Goal: Task Accomplishment & Management: Use online tool/utility

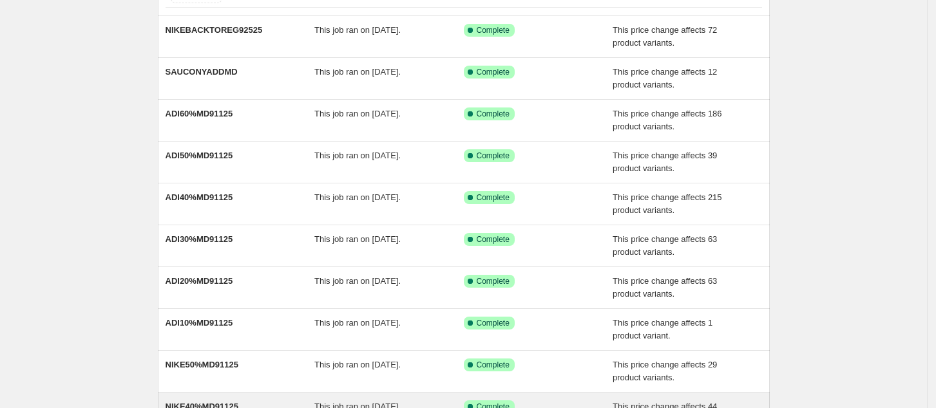
scroll to position [254, 0]
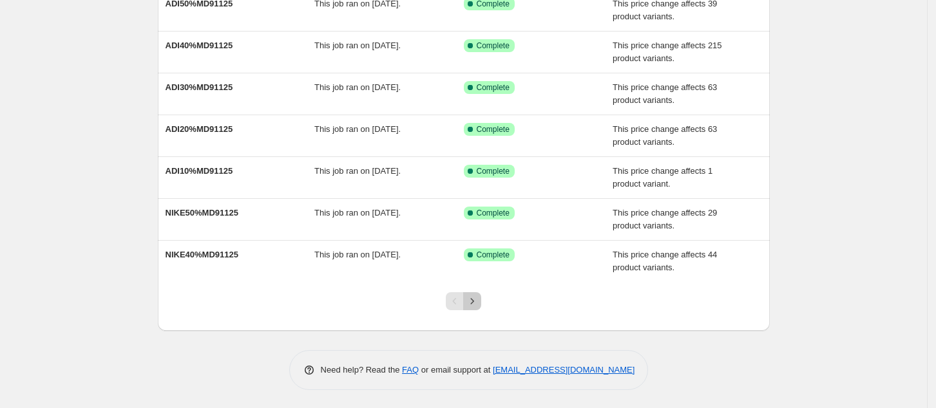
click at [474, 299] on icon "Next" at bounding box center [472, 301] width 3 height 6
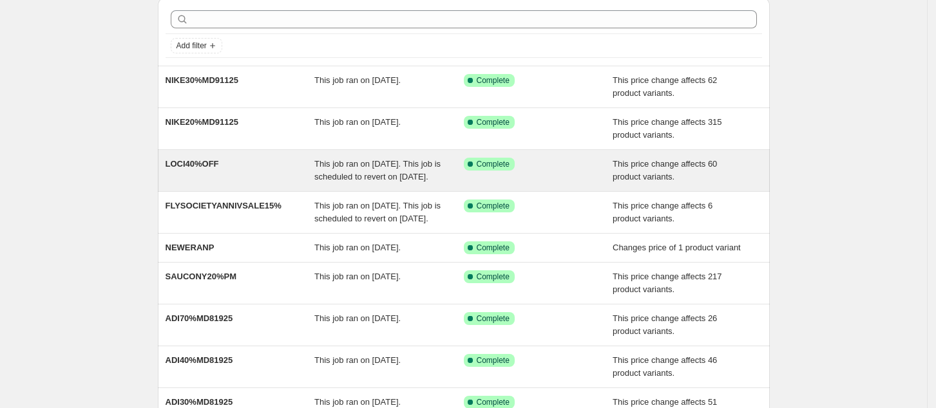
scroll to position [86, 0]
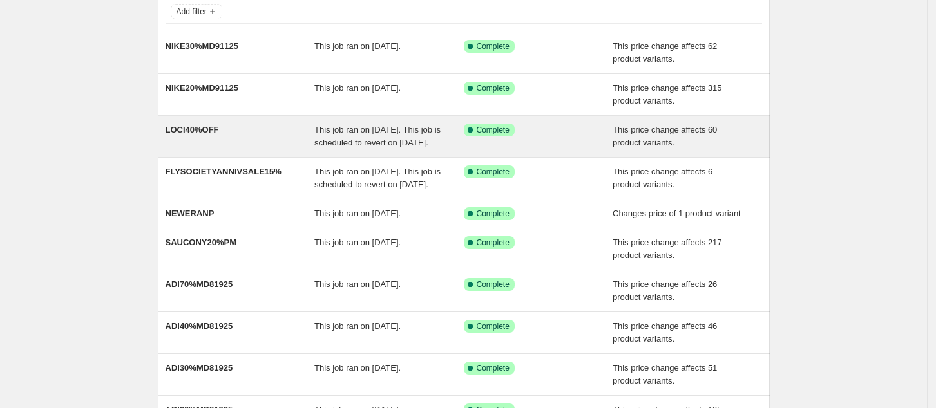
click at [464, 149] on div "This job ran on September 1, 2025. This job is scheduled to revert on September…" at bounding box center [388, 137] width 149 height 26
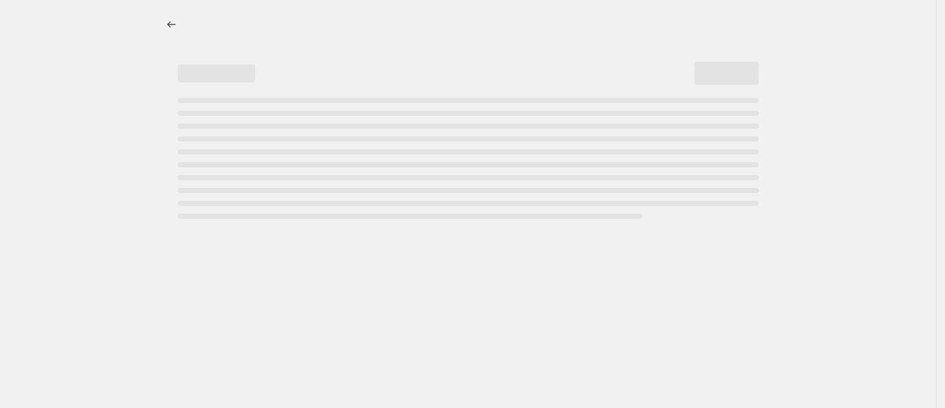
select select "pcap"
select select "no_change"
select select "collection"
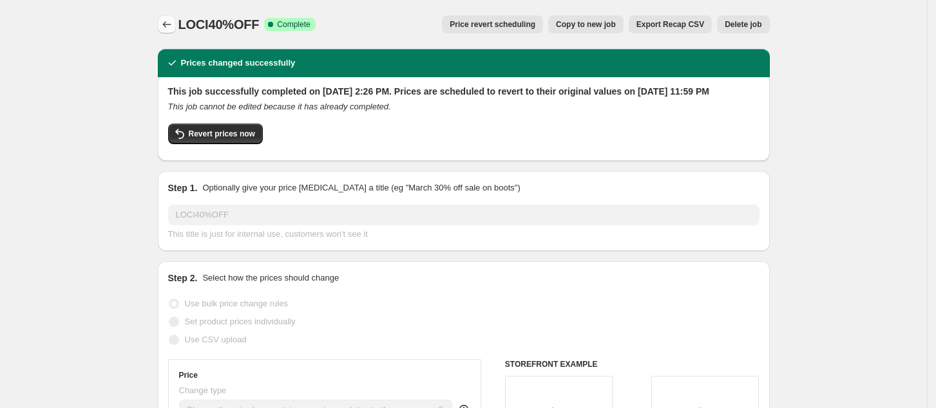
click at [169, 28] on icon "Price change jobs" at bounding box center [166, 24] width 13 height 13
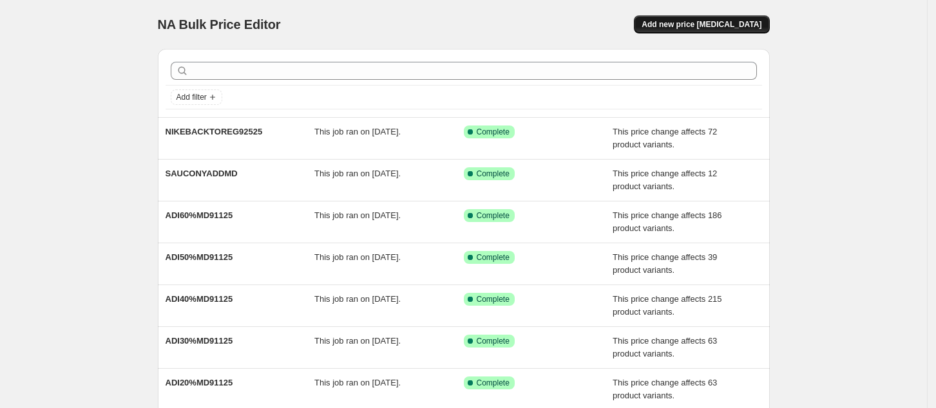
click at [703, 28] on span "Add new price change job" at bounding box center [701, 24] width 120 height 10
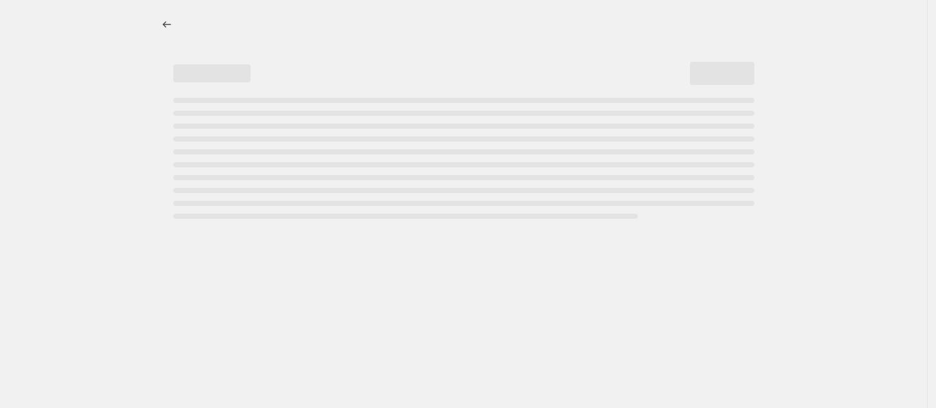
select select "percentage"
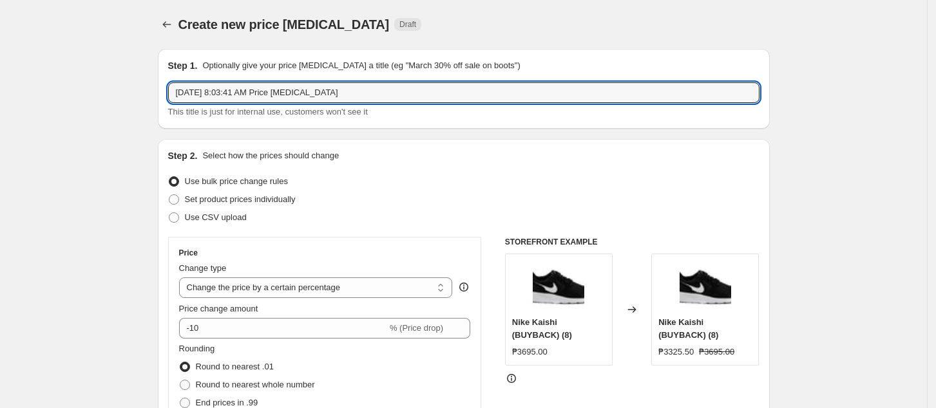
drag, startPoint x: 395, startPoint y: 90, endPoint x: 41, endPoint y: 100, distance: 354.3
click at [242, 92] on input "LOCI40%OFF" at bounding box center [463, 92] width 591 height 21
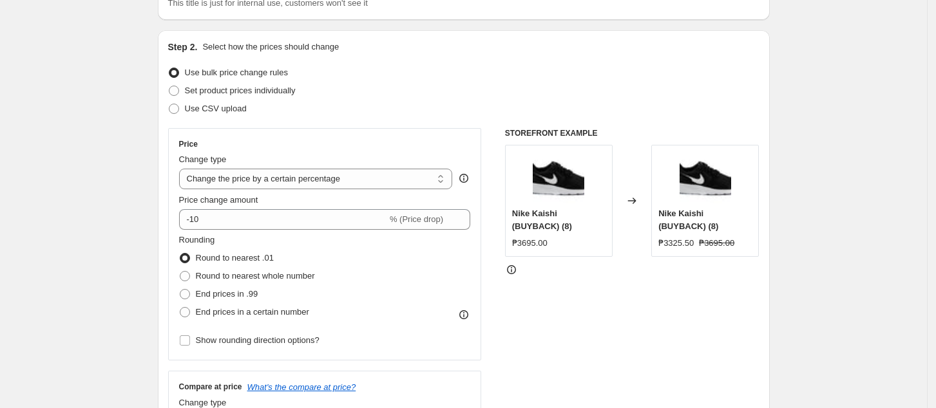
scroll to position [86, 0]
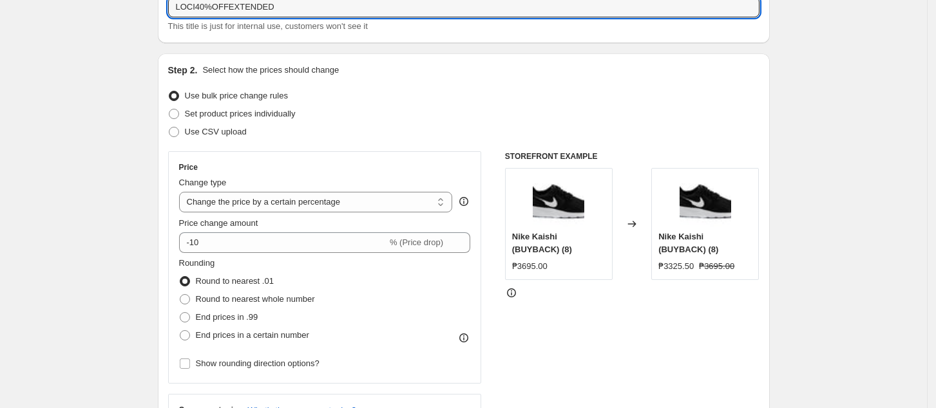
type input "LOCI40%OFFEXTENDED"
click at [274, 217] on div "Price change amount" at bounding box center [325, 223] width 292 height 13
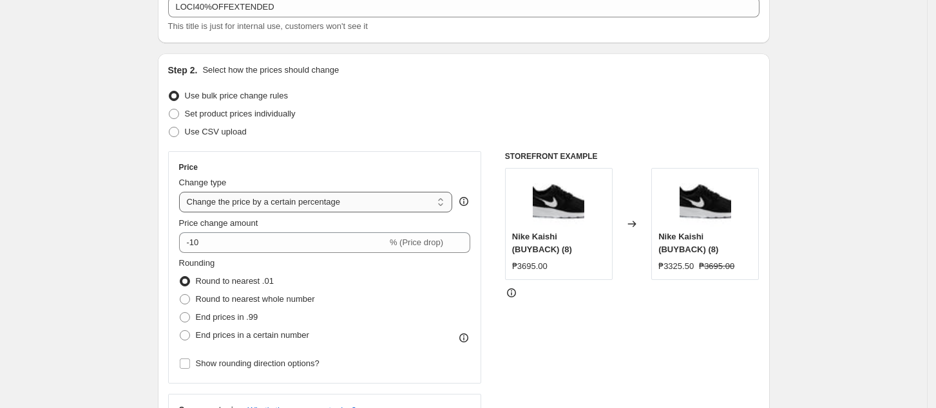
click at [281, 209] on select "Change the price to a certain amount Change the price by a certain amount Chang…" at bounding box center [316, 202] width 274 height 21
click at [282, 198] on select "Change the price to a certain amount Change the price by a certain amount Chang…" at bounding box center [316, 202] width 274 height 21
select select "pcap"
click at [183, 192] on select "Change the price to a certain amount Change the price by a certain amount Chang…" at bounding box center [316, 202] width 274 height 21
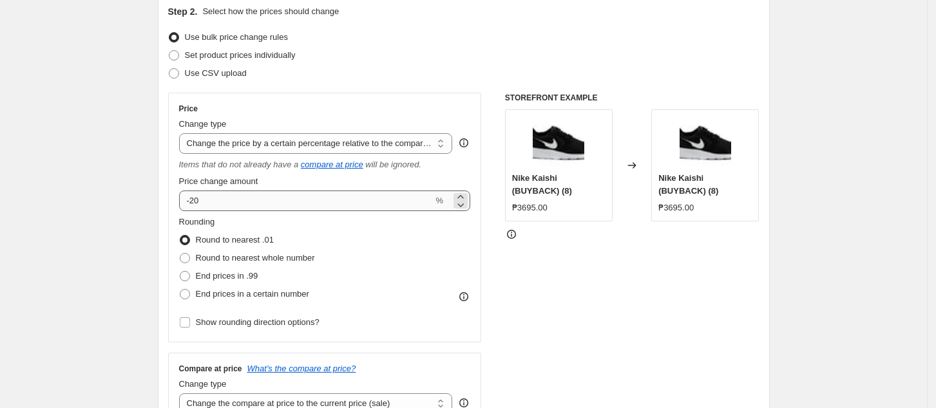
scroll to position [171, 0]
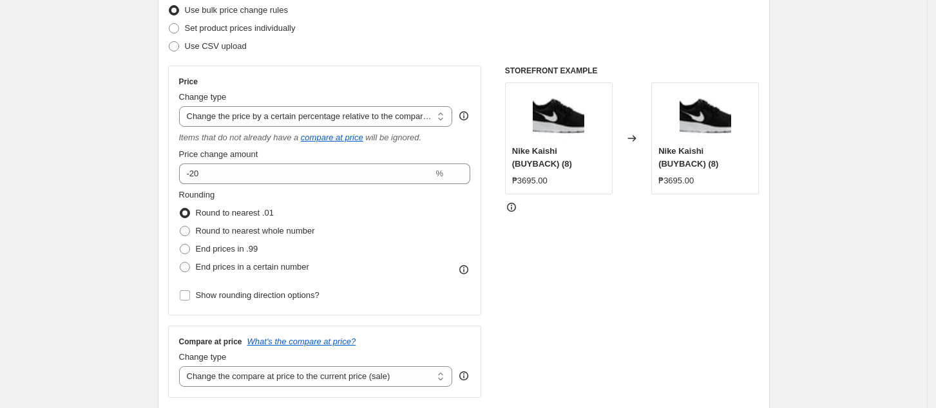
click at [274, 105] on div "Change type Change the price to a certain amount Change the price by a certain …" at bounding box center [316, 109] width 274 height 36
click at [183, 106] on select "Change the price to a certain amount Change the price by a certain amount Chang…" at bounding box center [316, 116] width 274 height 21
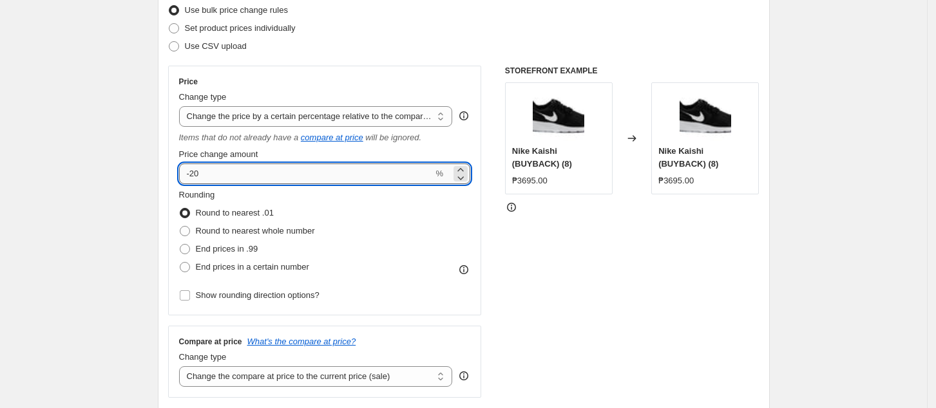
click at [238, 175] on input "-20" at bounding box center [306, 174] width 254 height 21
type input "-2"
type input "-40"
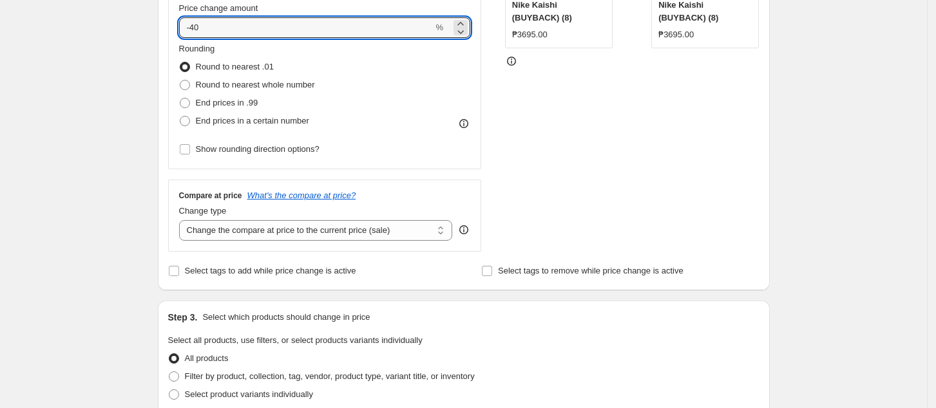
scroll to position [343, 0]
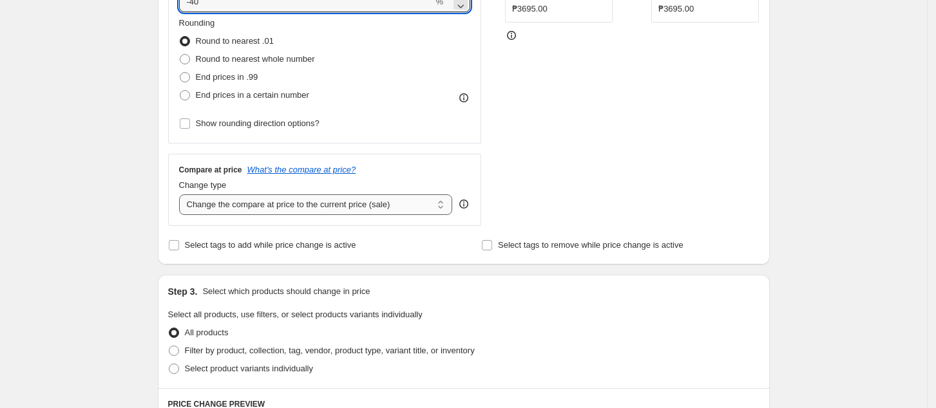
click at [307, 198] on select "Change the compare at price to the current price (sale) Change the compare at p…" at bounding box center [316, 204] width 274 height 21
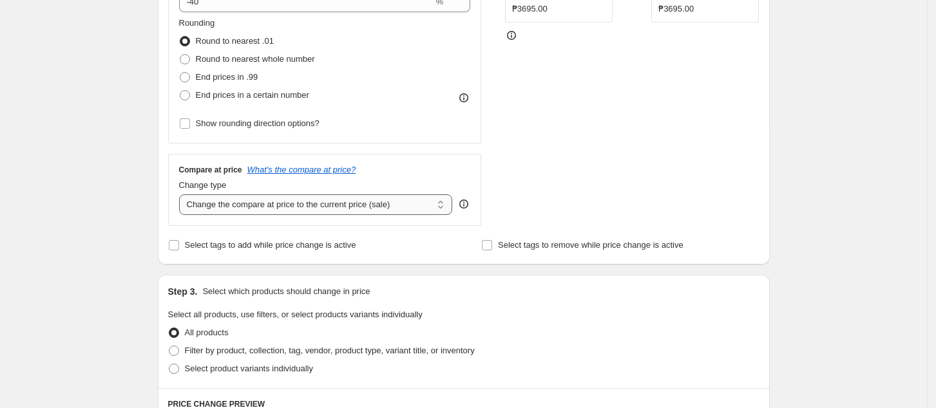
select select "no_change"
click at [183, 195] on select "Change the compare at price to the current price (sale) Change the compare at p…" at bounding box center [316, 204] width 274 height 21
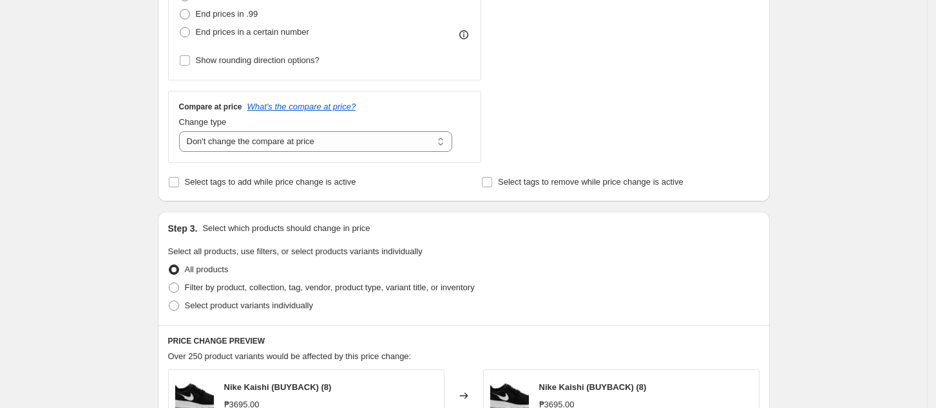
scroll to position [429, 0]
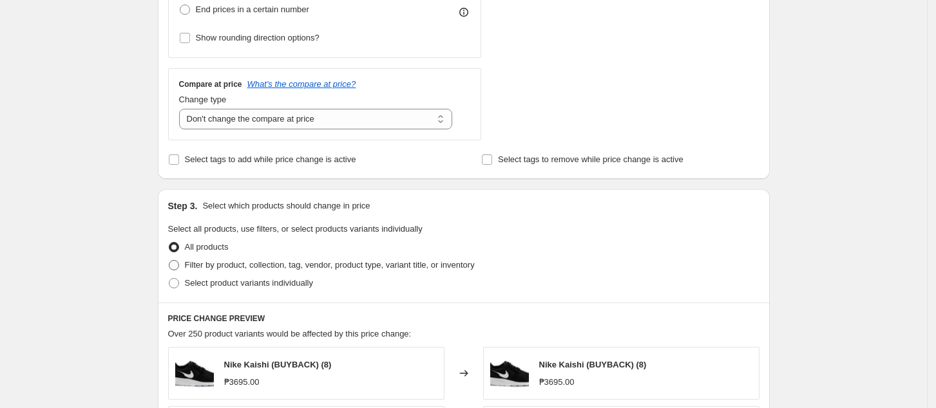
click at [223, 269] on span "Filter by product, collection, tag, vendor, product type, variant title, or inv…" at bounding box center [330, 265] width 290 height 10
click at [169, 261] on input "Filter by product, collection, tag, vendor, product type, variant title, or inv…" at bounding box center [169, 260] width 1 height 1
radio input "true"
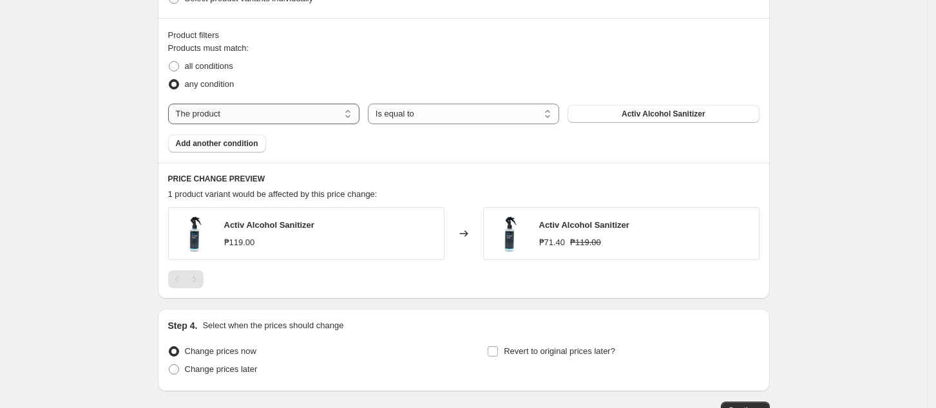
scroll to position [686, 0]
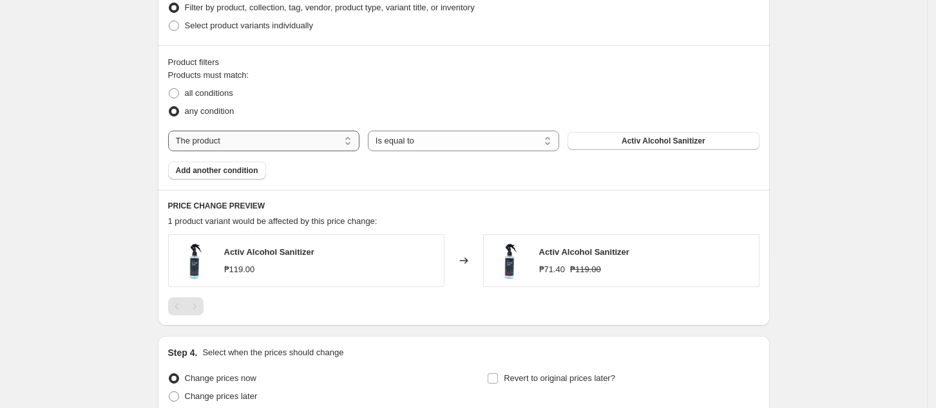
click at [261, 136] on select "The product The product's collection The product's tag The product's vendor The…" at bounding box center [263, 141] width 191 height 21
click at [255, 140] on select "The product The product's collection The product's tag The product's vendor The…" at bounding box center [263, 141] width 191 height 21
select select "collection"
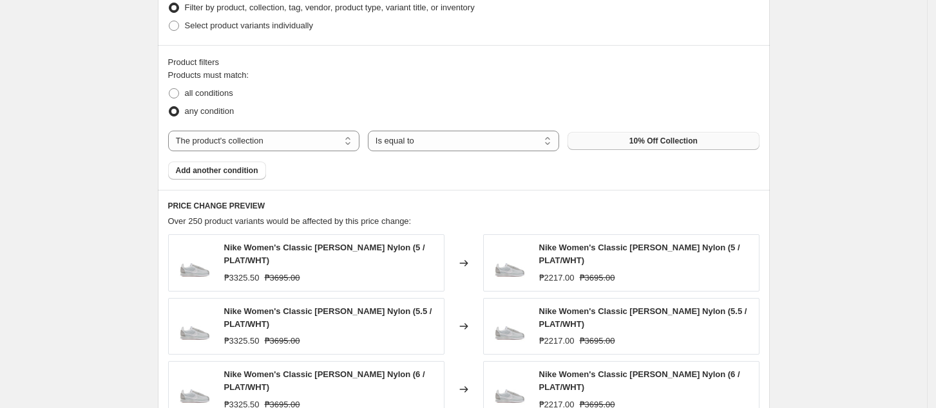
click at [671, 137] on span "10% Off Collection" at bounding box center [663, 141] width 68 height 10
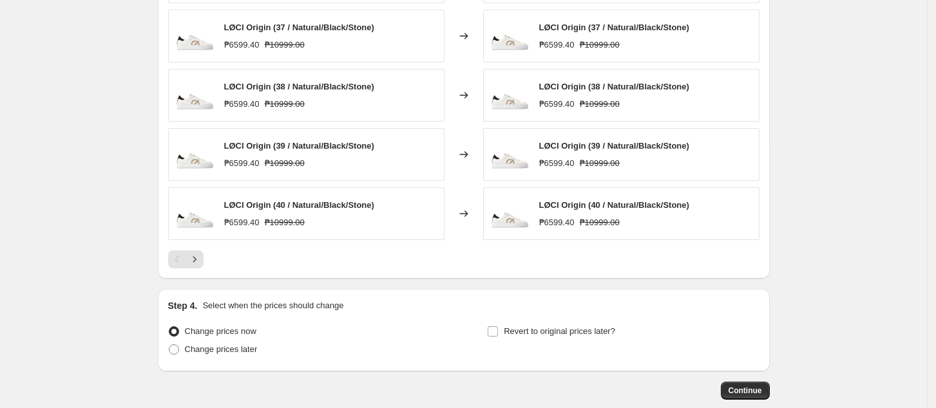
scroll to position [944, 0]
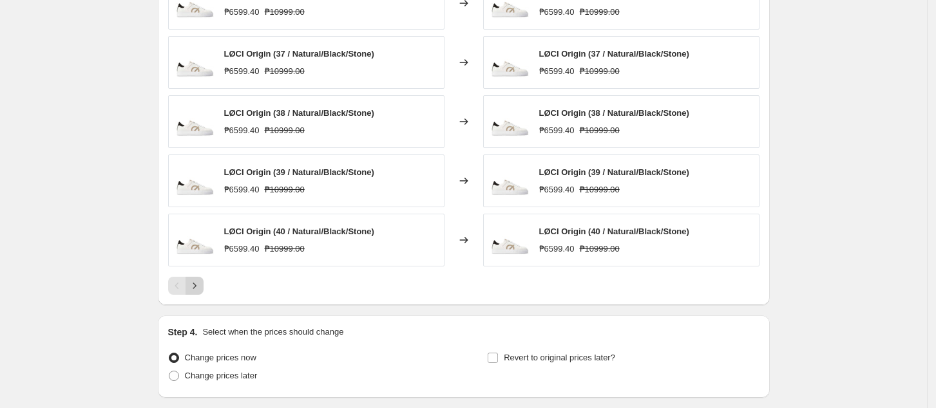
click at [201, 281] on icon "Next" at bounding box center [194, 285] width 13 height 13
click at [198, 285] on icon "Next" at bounding box center [194, 285] width 13 height 13
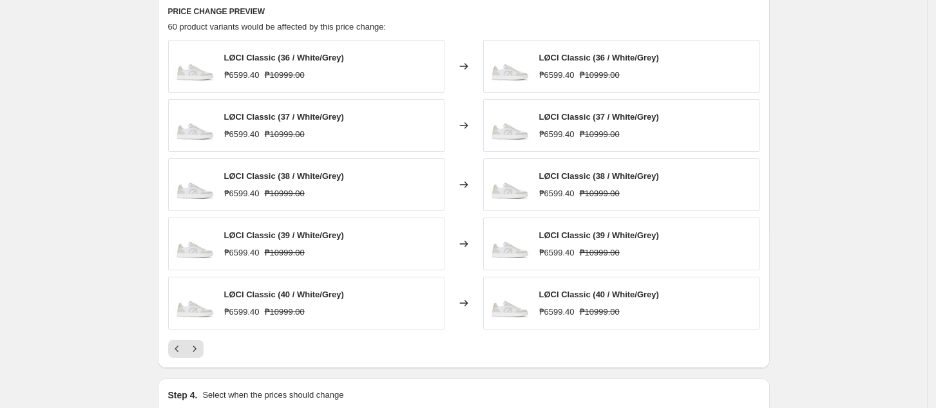
scroll to position [858, 0]
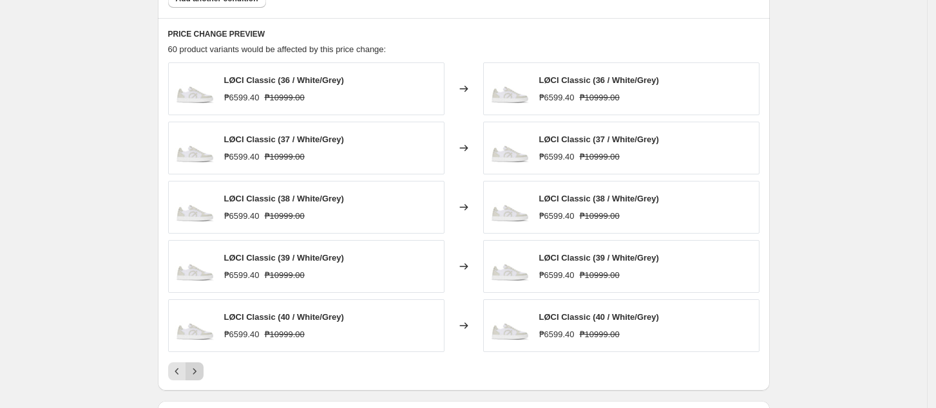
click at [200, 373] on icon "Next" at bounding box center [194, 371] width 13 height 13
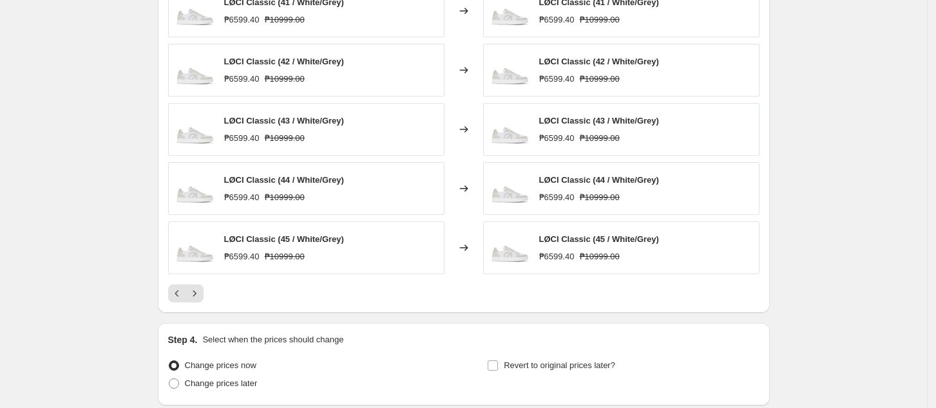
scroll to position [1030, 0]
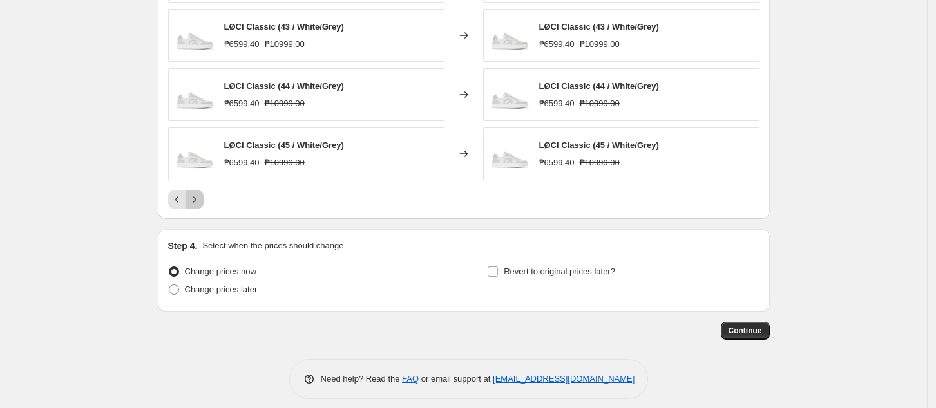
drag, startPoint x: 205, startPoint y: 200, endPoint x: 209, endPoint y: 194, distance: 7.3
click at [203, 200] on button "Next" at bounding box center [194, 200] width 18 height 18
click at [196, 203] on icon "Next" at bounding box center [194, 199] width 13 height 13
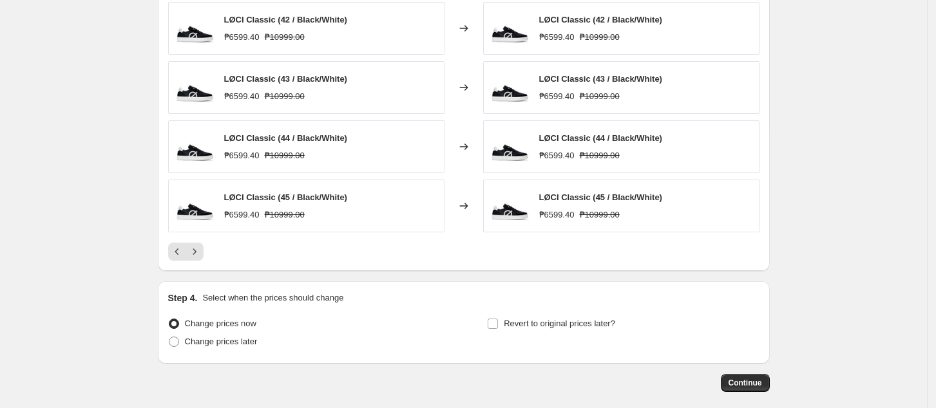
scroll to position [944, 0]
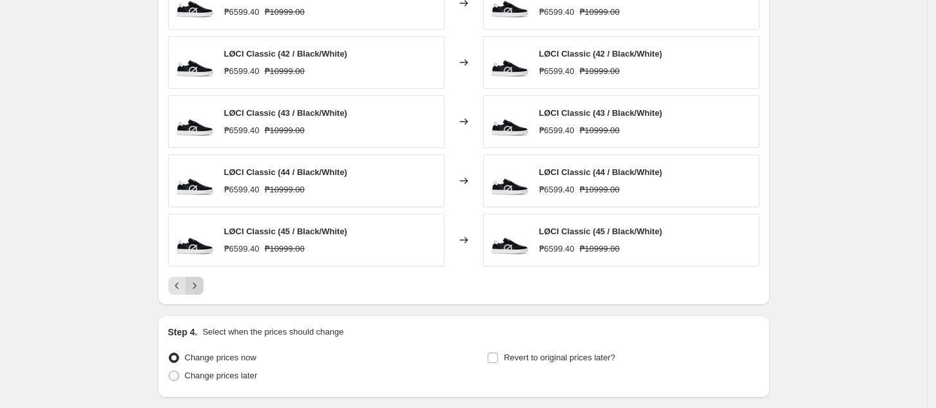
click at [196, 288] on icon "Next" at bounding box center [194, 285] width 13 height 13
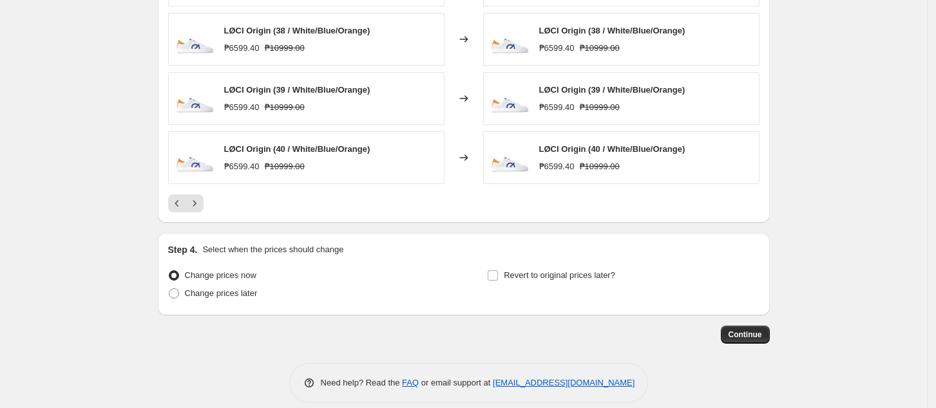
scroll to position [1030, 0]
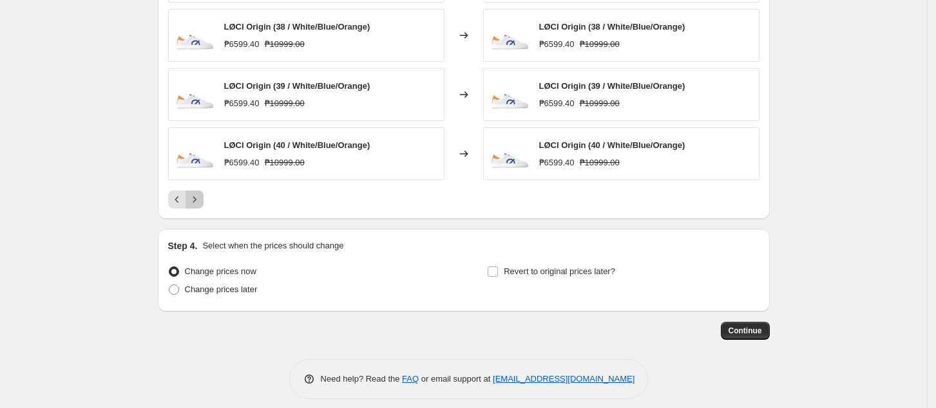
click at [203, 201] on button "Next" at bounding box center [194, 200] width 18 height 18
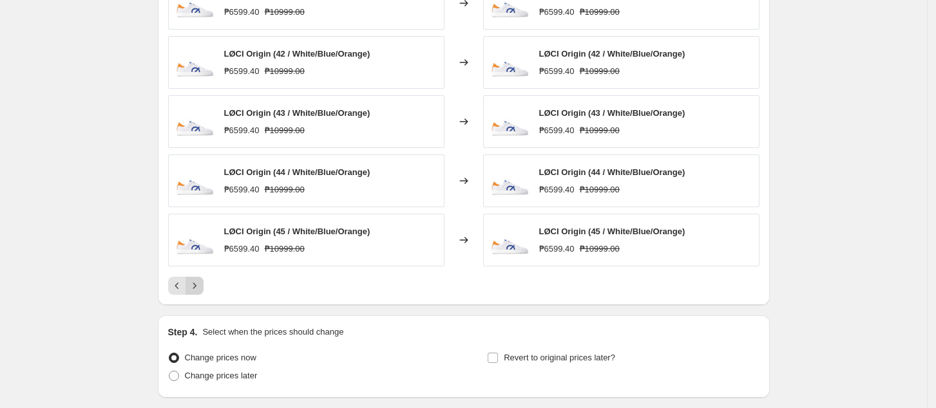
click at [196, 281] on icon "Next" at bounding box center [194, 285] width 13 height 13
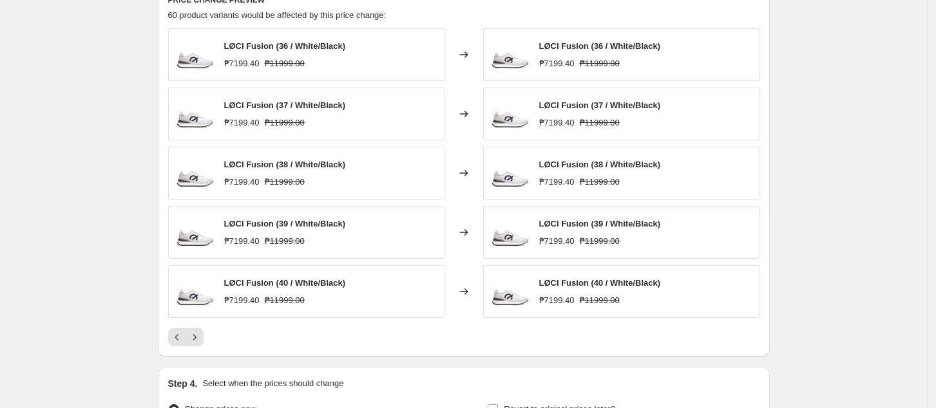
scroll to position [858, 0]
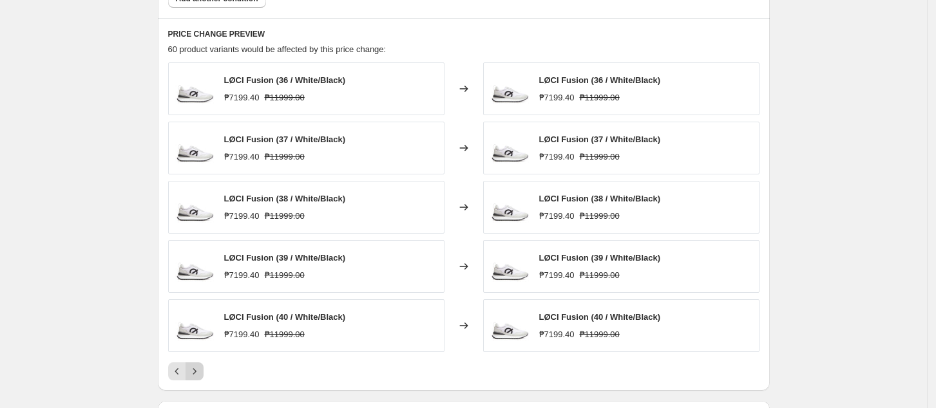
click at [203, 373] on button "Next" at bounding box center [194, 372] width 18 height 18
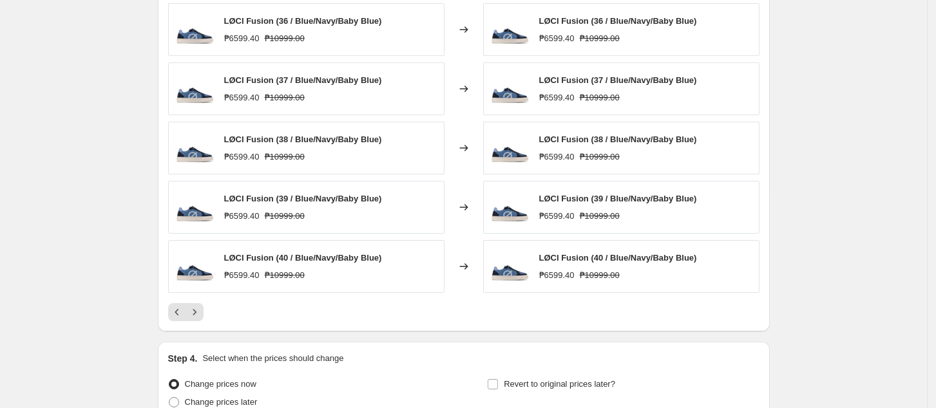
scroll to position [944, 0]
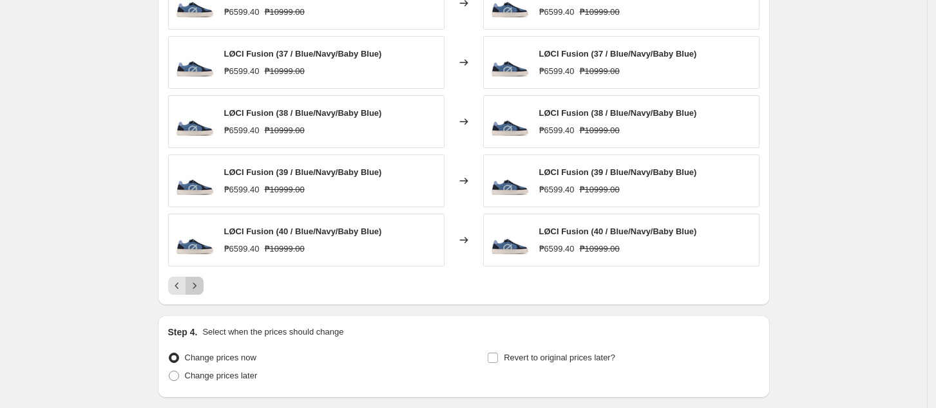
click at [203, 286] on button "Next" at bounding box center [194, 286] width 18 height 18
click at [203, 286] on div "Pagination" at bounding box center [194, 286] width 18 height 18
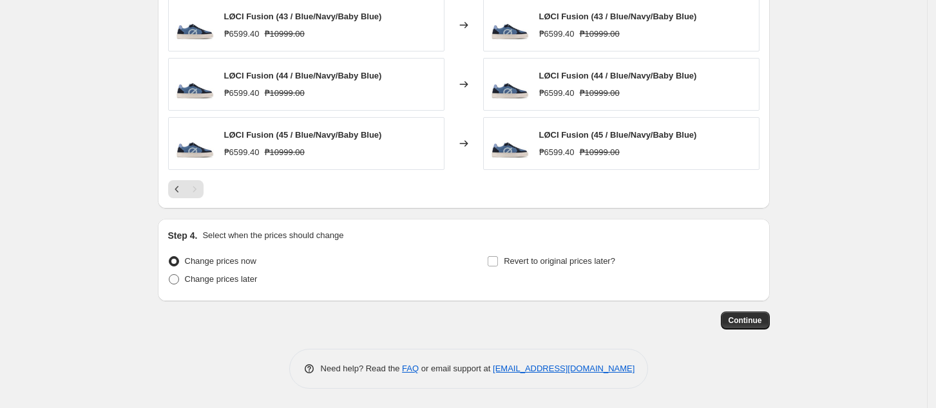
click at [227, 275] on span "Change prices later" at bounding box center [221, 279] width 73 height 10
click at [169, 275] on input "Change prices later" at bounding box center [169, 274] width 1 height 1
radio input "true"
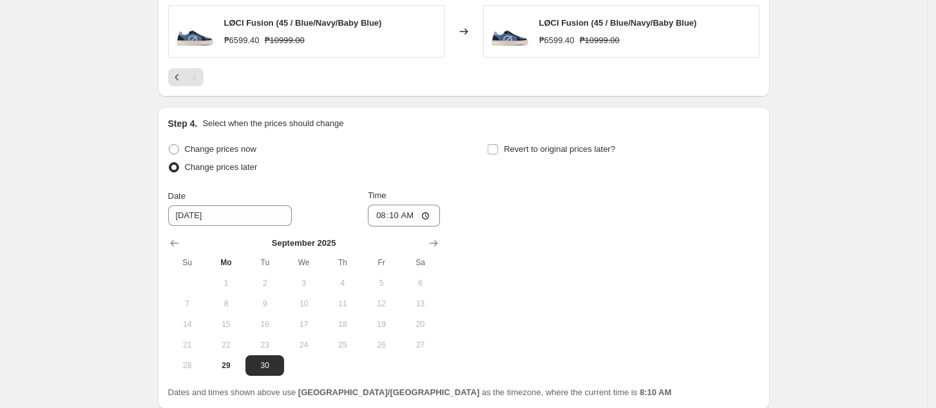
scroll to position [1261, 0]
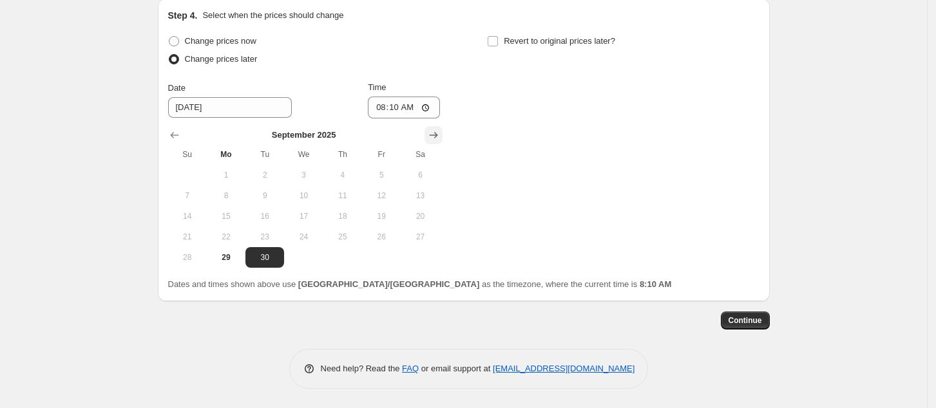
click at [437, 136] on icon "Show next month, October 2025" at bounding box center [433, 135] width 13 height 13
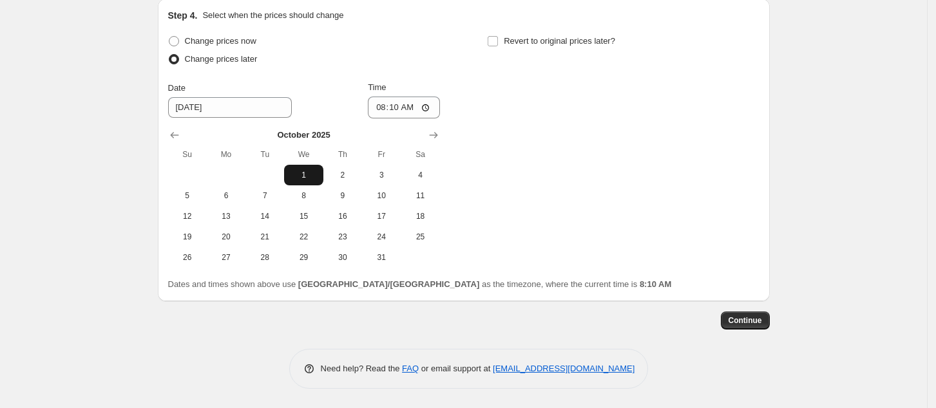
click at [312, 165] on button "1" at bounding box center [303, 175] width 39 height 21
type input "10/1/2025"
click at [383, 110] on input "08:10" at bounding box center [404, 108] width 72 height 22
type input "00:00"
click at [177, 136] on icon "Show previous month, September 2025" at bounding box center [174, 135] width 13 height 13
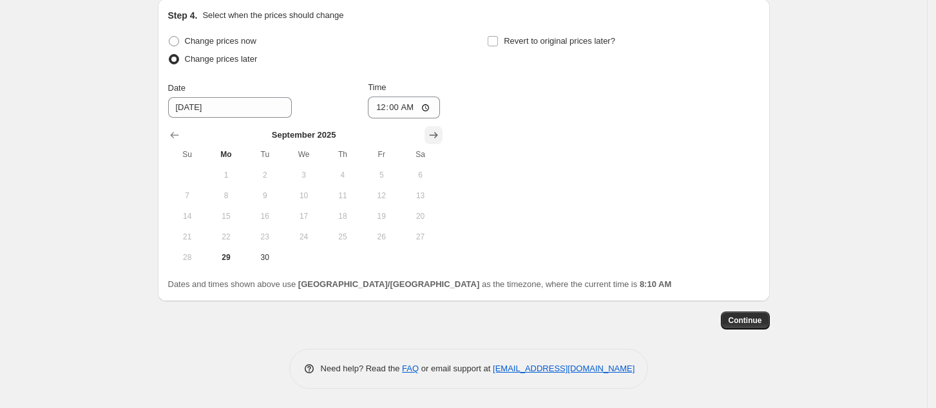
click at [437, 137] on icon "Show next month, October 2025" at bounding box center [433, 135] width 13 height 13
click at [529, 44] on span "Revert to original prices later?" at bounding box center [559, 41] width 111 height 10
click at [498, 44] on input "Revert to original prices later?" at bounding box center [492, 41] width 10 height 10
checkbox input "true"
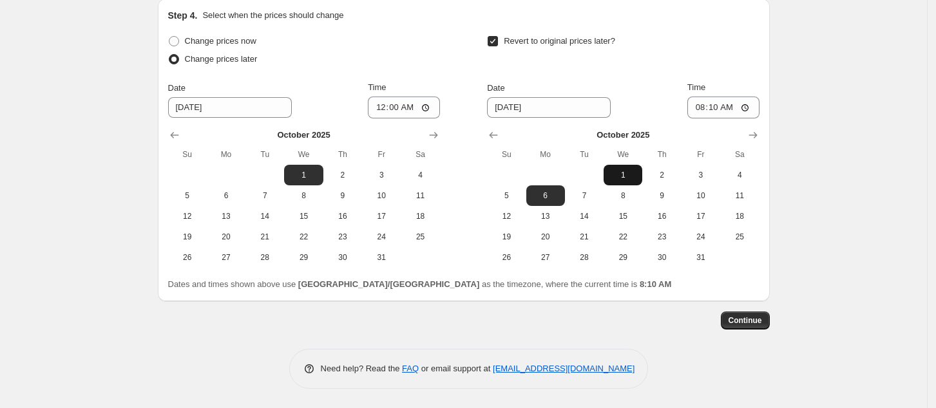
click at [631, 176] on span "1" at bounding box center [623, 175] width 28 height 10
click at [663, 258] on span "30" at bounding box center [661, 257] width 28 height 10
type input "10/30/2025"
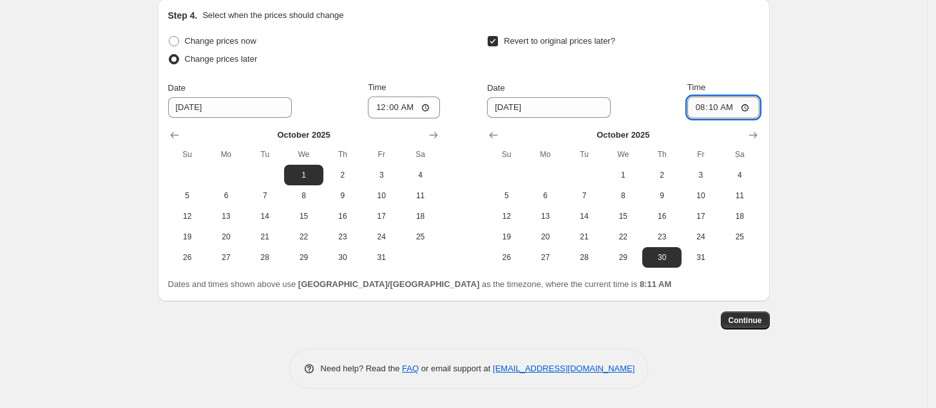
click at [700, 111] on input "08:10" at bounding box center [723, 108] width 72 height 22
click at [704, 111] on input "00:10" at bounding box center [723, 108] width 72 height 22
click at [703, 108] on input "02:03" at bounding box center [723, 108] width 72 height 22
type input "23:59"
click at [749, 107] on input "23:59" at bounding box center [723, 108] width 72 height 22
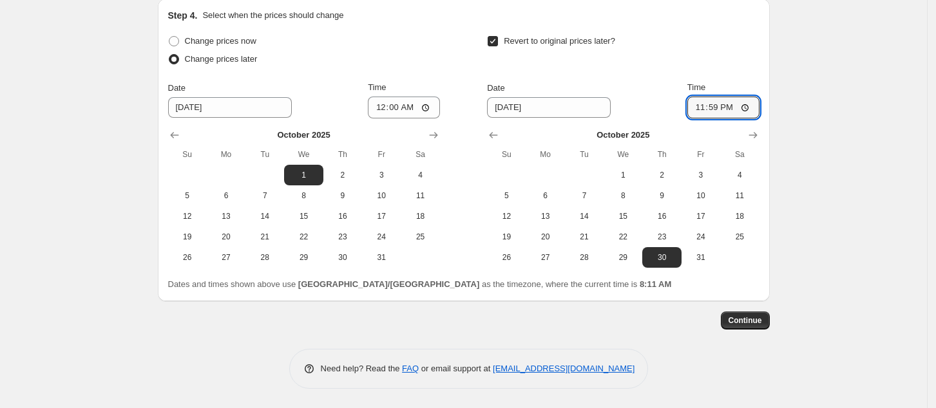
click at [752, 312] on button "Continue" at bounding box center [745, 321] width 49 height 18
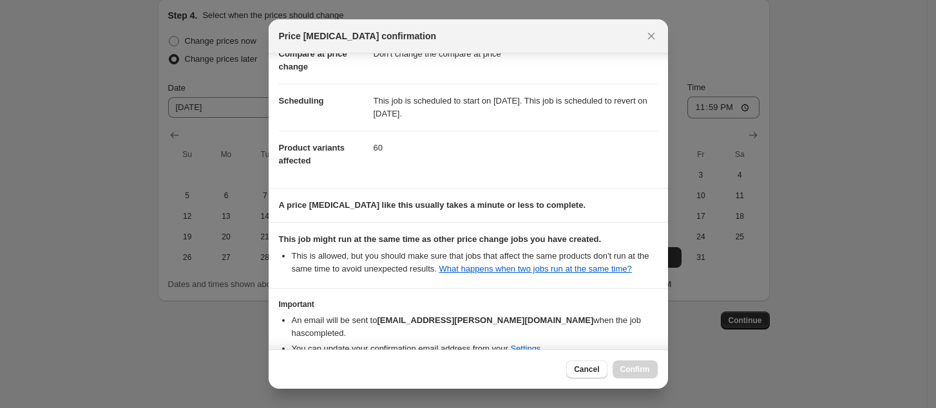
scroll to position [143, 0]
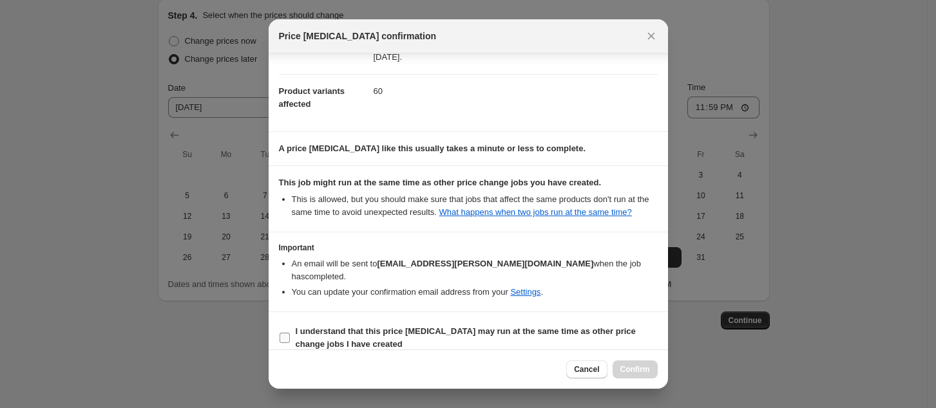
click at [449, 325] on span "I understand that this price change job may run at the same time as other price…" at bounding box center [477, 338] width 362 height 26
click at [290, 333] on input "I understand that this price change job may run at the same time as other price…" at bounding box center [284, 338] width 10 height 10
checkbox input "true"
click at [645, 368] on span "Confirm" at bounding box center [635, 369] width 30 height 10
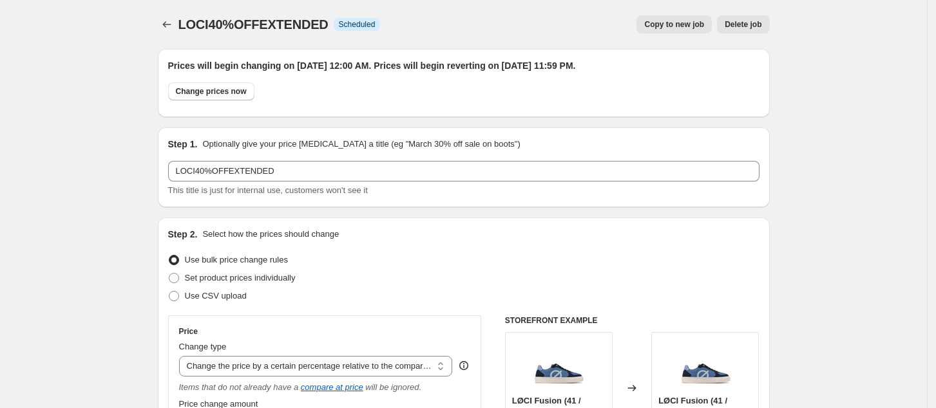
scroll to position [1261, 0]
